Goal: Find specific page/section: Find specific page/section

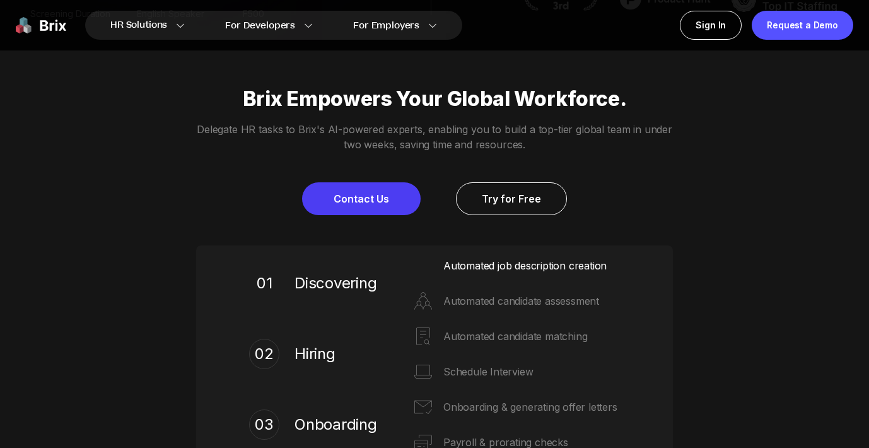
scroll to position [610, 0]
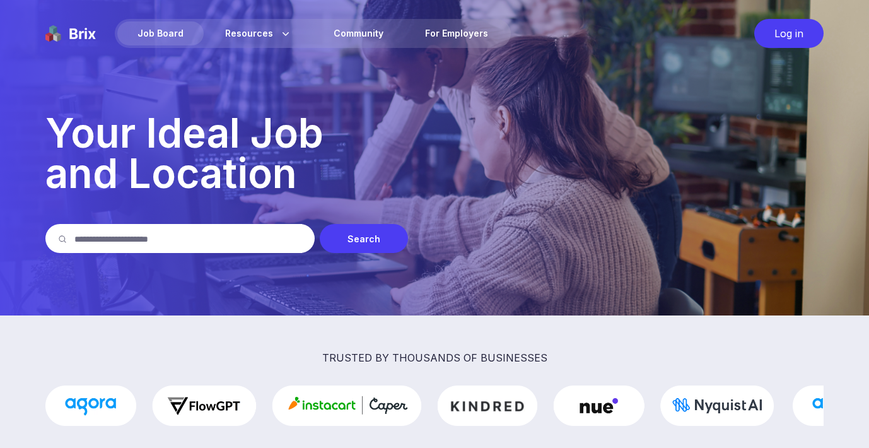
click at [156, 37] on div "Job Board" at bounding box center [160, 33] width 86 height 24
click at [149, 238] on input "text" at bounding box center [188, 238] width 228 height 29
type input "**********"
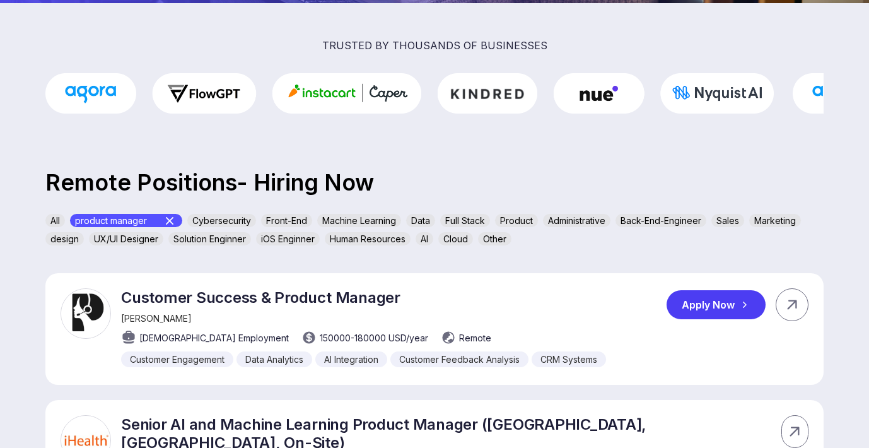
scroll to position [205, 0]
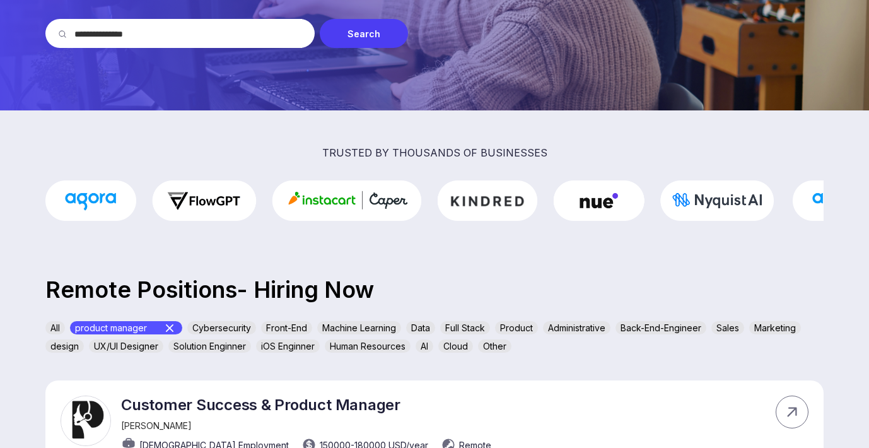
click at [368, 32] on div "Search" at bounding box center [364, 33] width 88 height 29
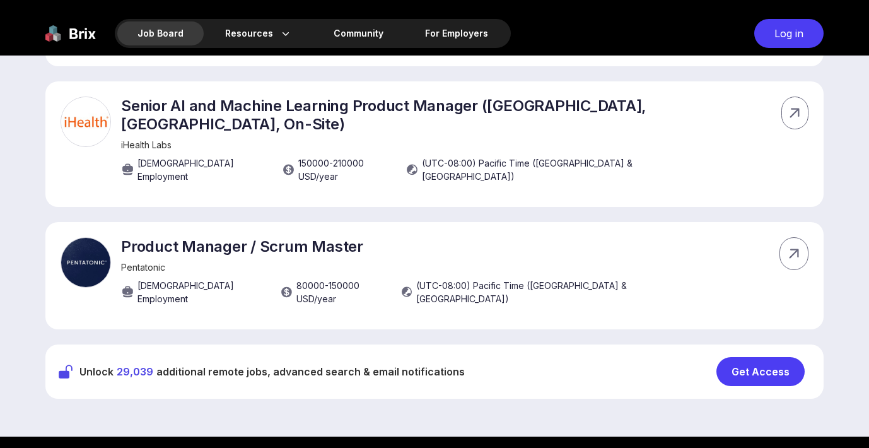
scroll to position [631, 0]
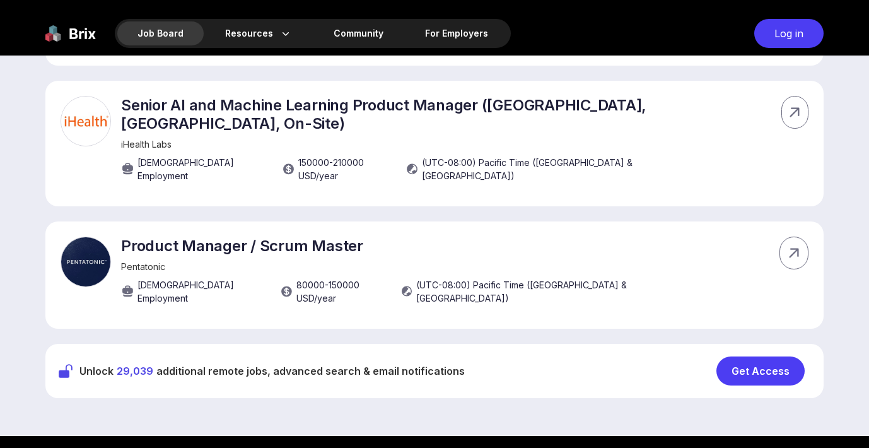
click at [755, 356] on div "Get Access" at bounding box center [760, 370] width 88 height 29
